Goal: Task Accomplishment & Management: Use online tool/utility

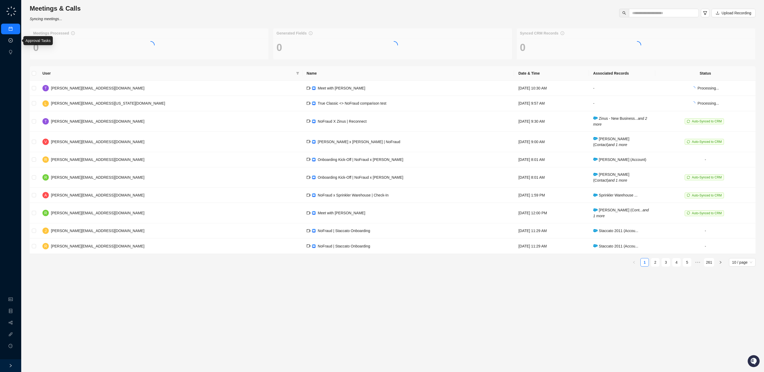
click at [15, 43] on link "Approval Tasks" at bounding box center [27, 40] width 25 height 4
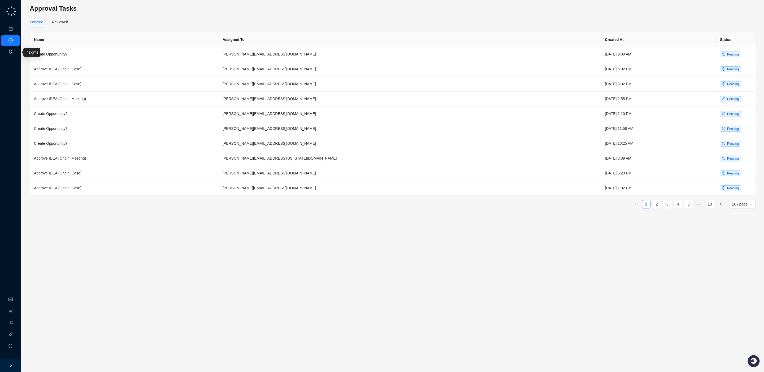
click at [15, 53] on link "Insights" at bounding box center [21, 52] width 13 height 4
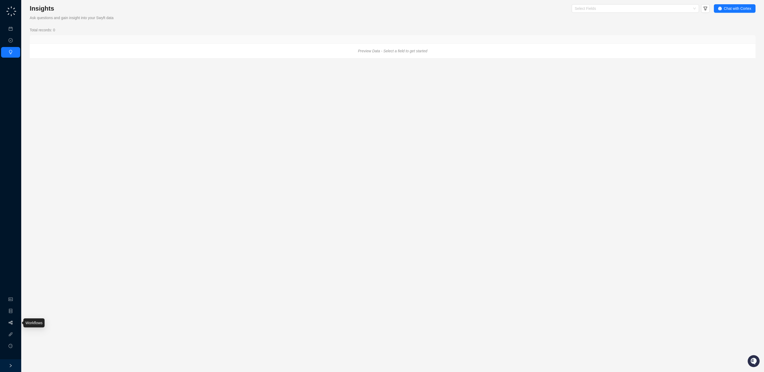
click at [15, 323] on link "Workflows" at bounding box center [23, 322] width 17 height 4
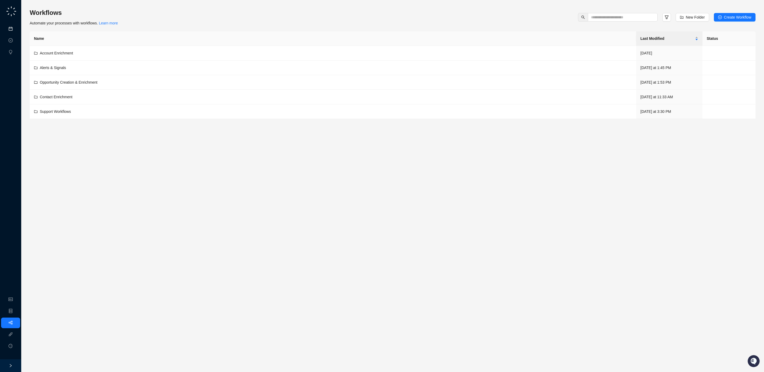
click at [15, 28] on link "Meetings & Calls" at bounding box center [29, 29] width 28 height 4
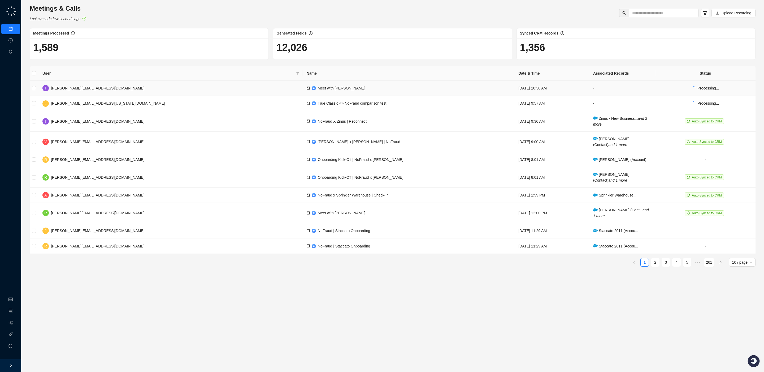
click at [175, 88] on td "T [PERSON_NAME][EMAIL_ADDRESS][DOMAIN_NAME]" at bounding box center [170, 88] width 264 height 15
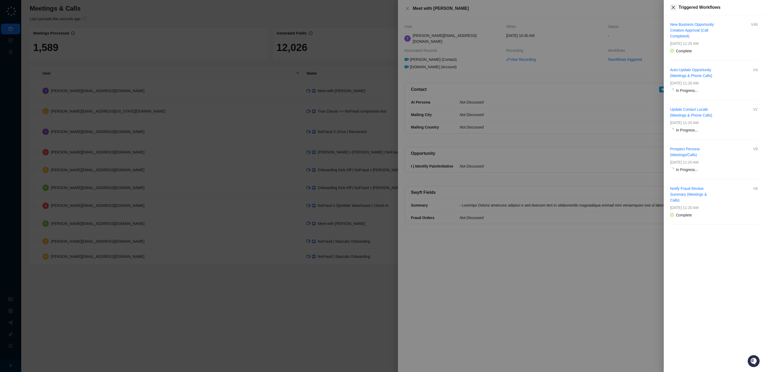
click at [672, 8] on icon "close" at bounding box center [673, 7] width 4 height 4
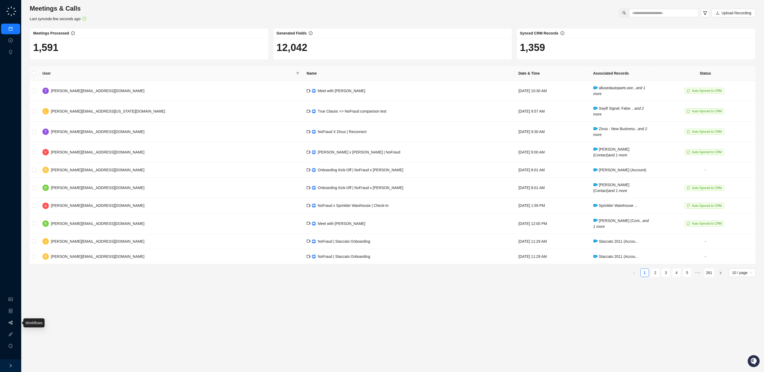
click at [15, 323] on link "Workflows" at bounding box center [23, 322] width 17 height 4
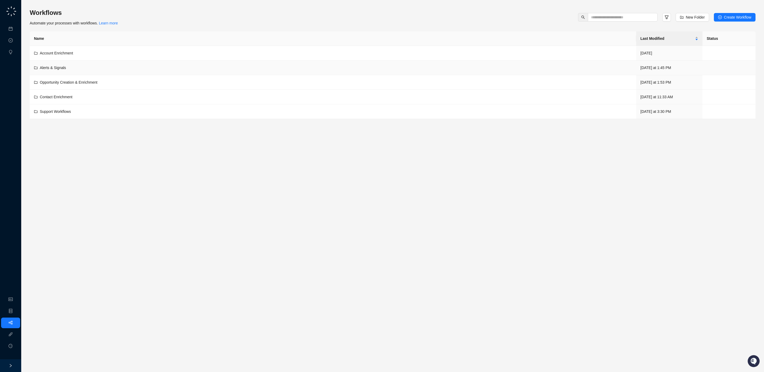
click at [123, 64] on td "Alerts & Signals" at bounding box center [333, 67] width 606 height 15
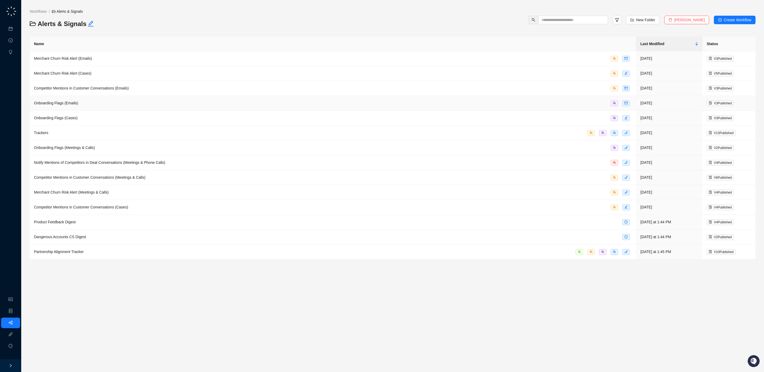
click at [116, 100] on td "Onboarding Flags (Emails)" at bounding box center [333, 103] width 606 height 15
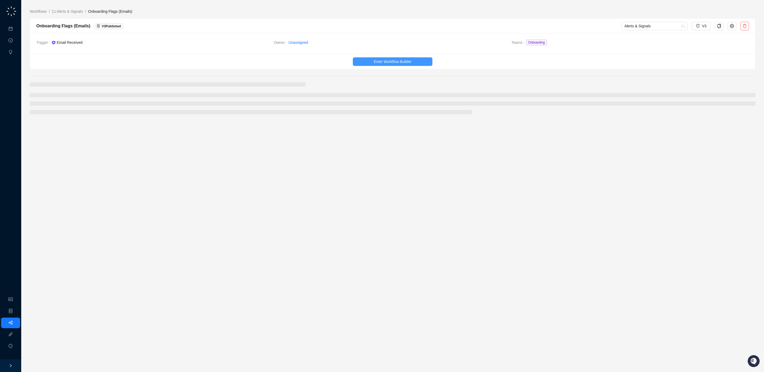
click at [417, 63] on button "Enter Workflow Builder" at bounding box center [393, 61] width 80 height 8
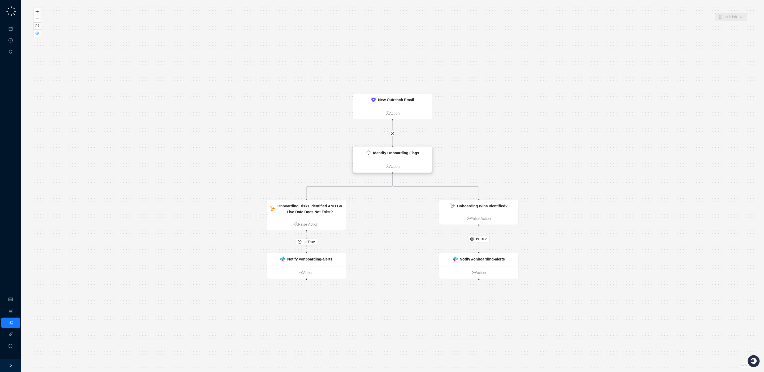
click at [406, 151] on strong "Identify Onboarding Flags" at bounding box center [396, 153] width 46 height 4
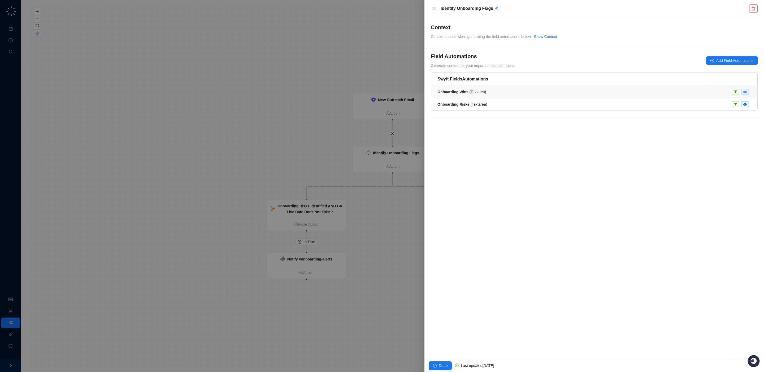
click at [521, 94] on div "Onboarding Wins ( Textarea )" at bounding box center [594, 92] width 314 height 6
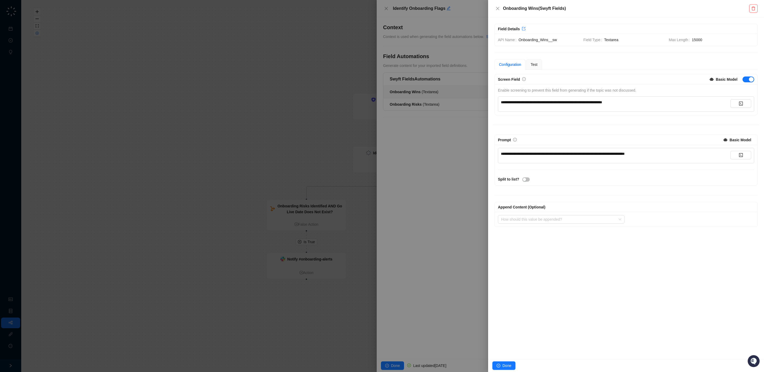
click at [563, 162] on div "**********" at bounding box center [626, 155] width 256 height 15
click at [564, 155] on span "**********" at bounding box center [563, 154] width 124 height 4
drag, startPoint x: 663, startPoint y: 156, endPoint x: 633, endPoint y: 142, distance: 33.0
click at [625, 155] on span "**********" at bounding box center [563, 154] width 124 height 4
click at [536, 65] on span "Test" at bounding box center [533, 64] width 7 height 4
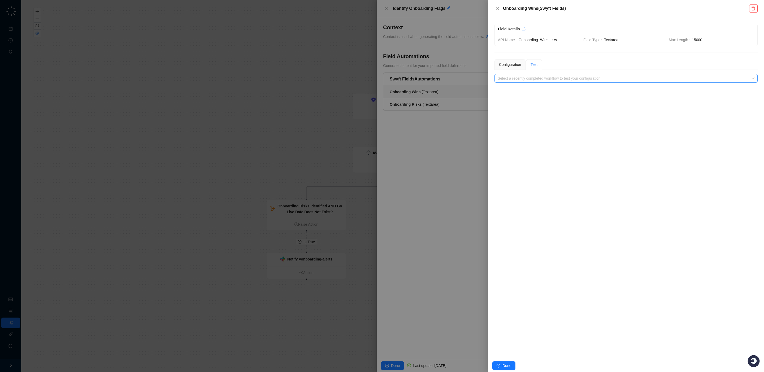
click at [516, 79] on input "search" at bounding box center [625, 78] width 254 height 8
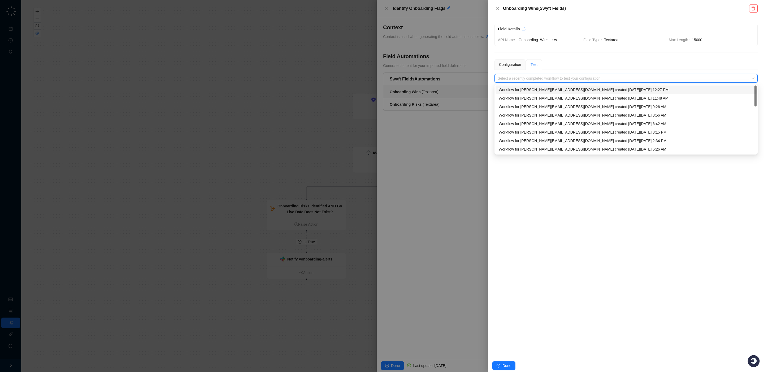
click at [519, 89] on div "Workflow for r.mccluggage@nofraud.com created on Tuesday, 09/23/25, 12:27 PM" at bounding box center [626, 90] width 255 height 6
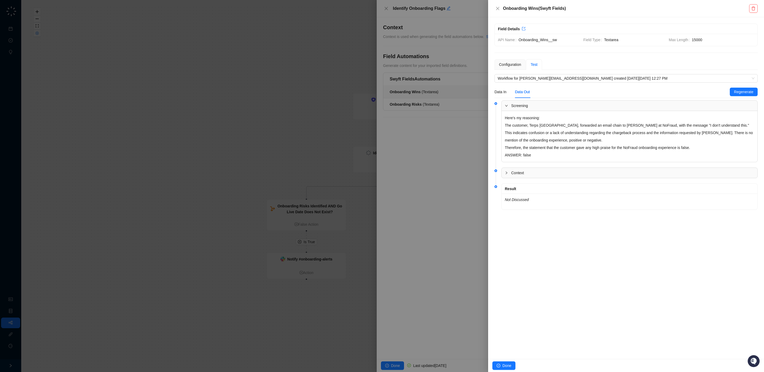
click at [542, 190] on div "Result" at bounding box center [629, 189] width 249 height 6
click at [539, 172] on span "Context" at bounding box center [632, 173] width 243 height 6
click at [564, 240] on div "**********" at bounding box center [626, 187] width 276 height 341
click at [500, 95] on div "Data In" at bounding box center [500, 92] width 12 height 6
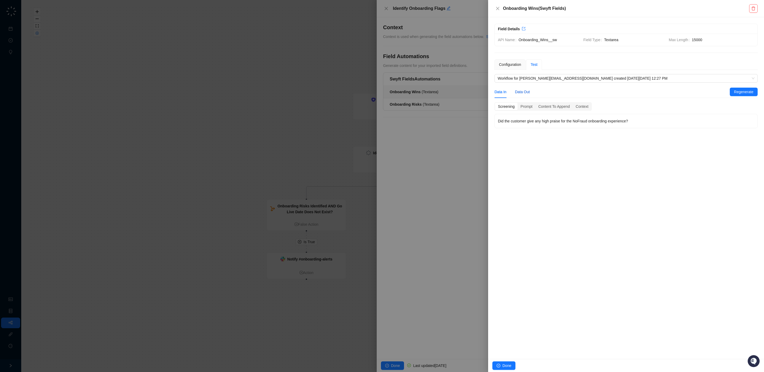
click at [518, 93] on div "Data Out" at bounding box center [522, 92] width 15 height 6
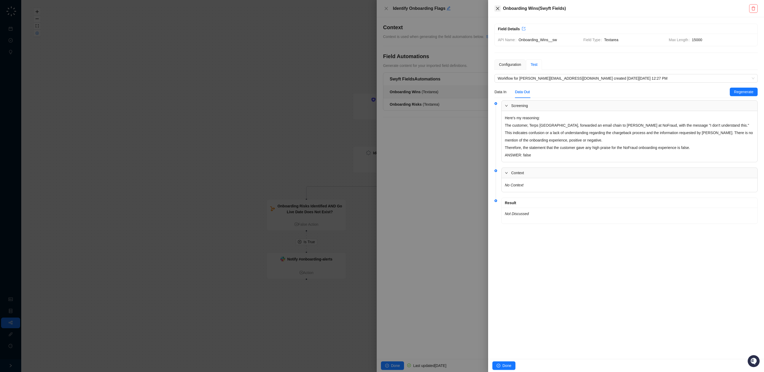
click at [498, 7] on icon "close" at bounding box center [497, 8] width 3 height 3
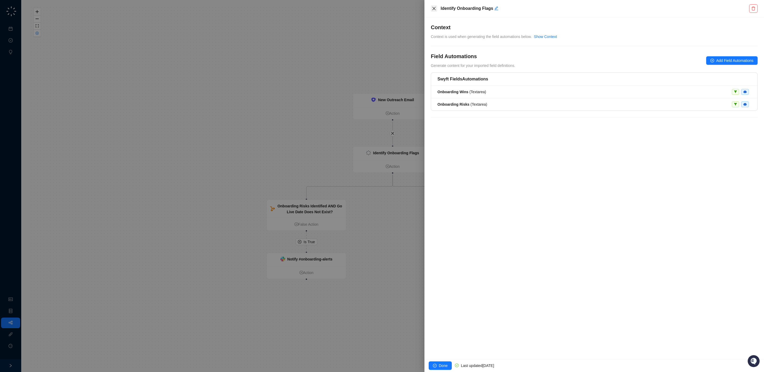
click at [433, 7] on icon "close" at bounding box center [434, 8] width 4 height 4
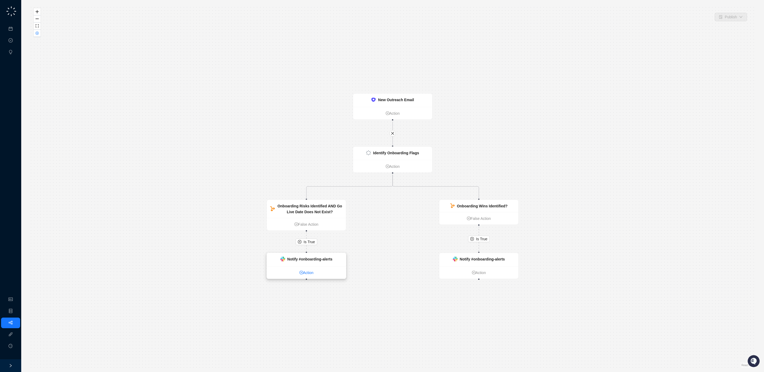
click at [303, 275] on link "Action" at bounding box center [306, 272] width 79 height 6
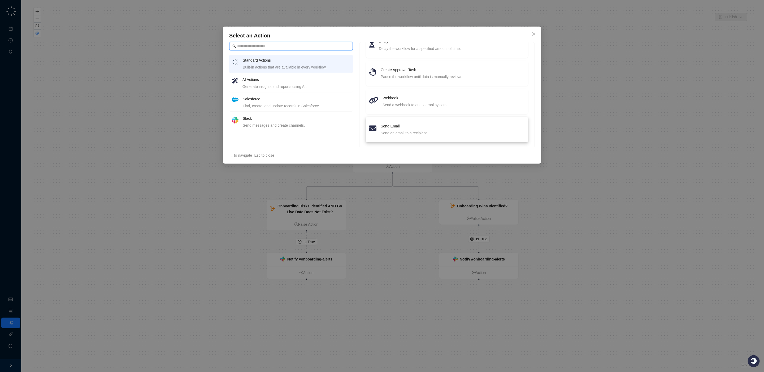
scroll to position [76, 0]
click at [414, 99] on div "Send a webhook to an external system." at bounding box center [453, 101] width 142 height 6
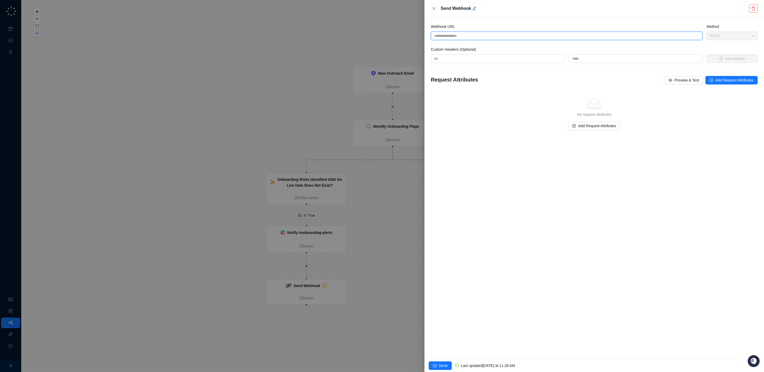
click at [495, 35] on input "Webhook URL" at bounding box center [567, 36] width 272 height 8
click at [528, 24] on div "Webhook URL" at bounding box center [567, 28] width 272 height 8
click at [500, 37] on input "Webhook URL" at bounding box center [567, 36] width 272 height 8
click at [436, 11] on button "Close" at bounding box center [434, 8] width 6 height 6
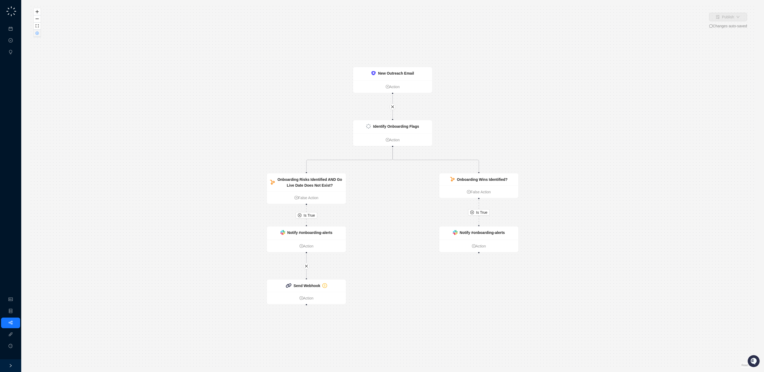
click at [36, 35] on icon "close-circle" at bounding box center [37, 33] width 3 height 3
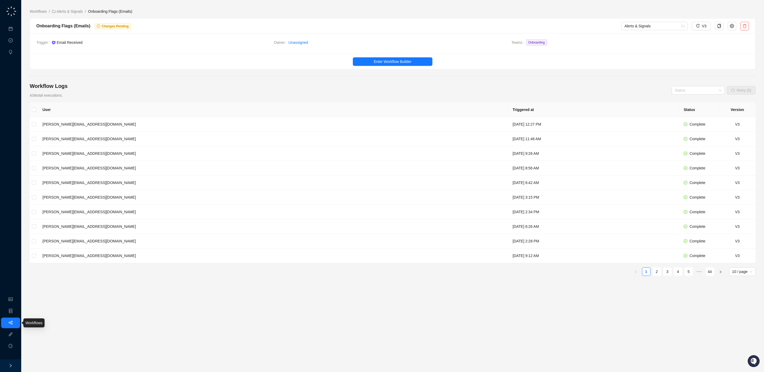
click at [15, 322] on link "Workflows" at bounding box center [23, 322] width 17 height 4
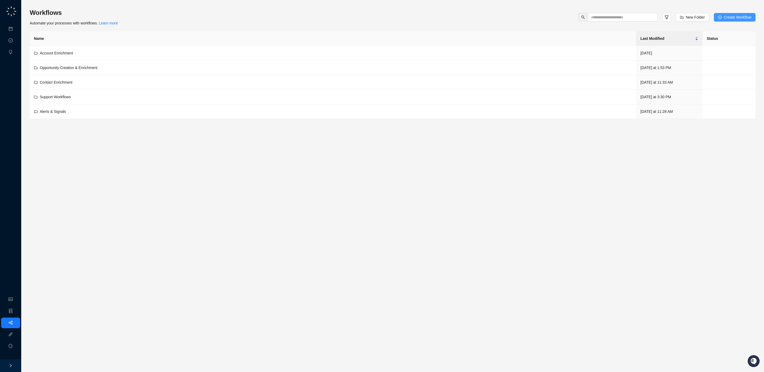
click at [748, 15] on span "Create Workflow" at bounding box center [737, 17] width 27 height 6
